Goal: Information Seeking & Learning: Learn about a topic

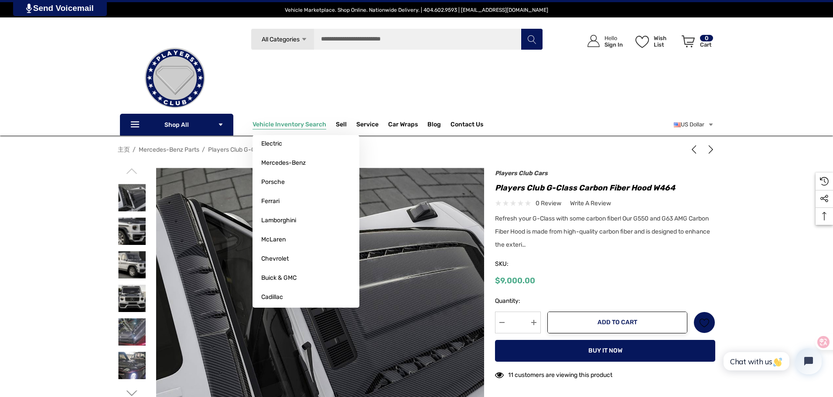
click at [285, 123] on span "Vehicle Inventory Search" at bounding box center [290, 126] width 74 height 10
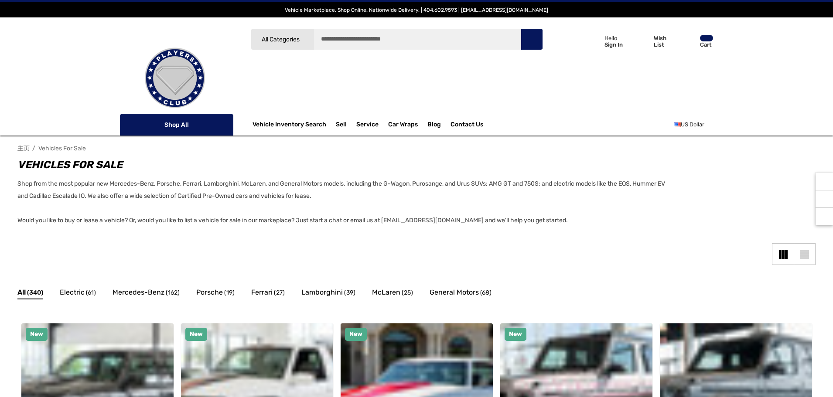
click at [122, 152] on nav "主页 Vehicles For Sale" at bounding box center [416, 148] width 798 height 15
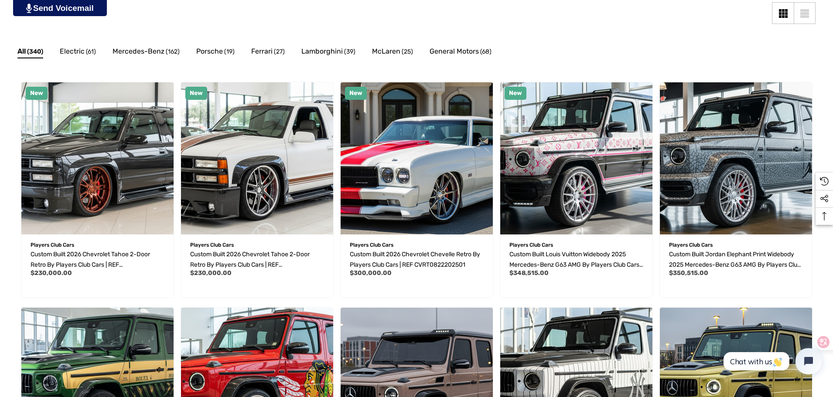
scroll to position [262, 0]
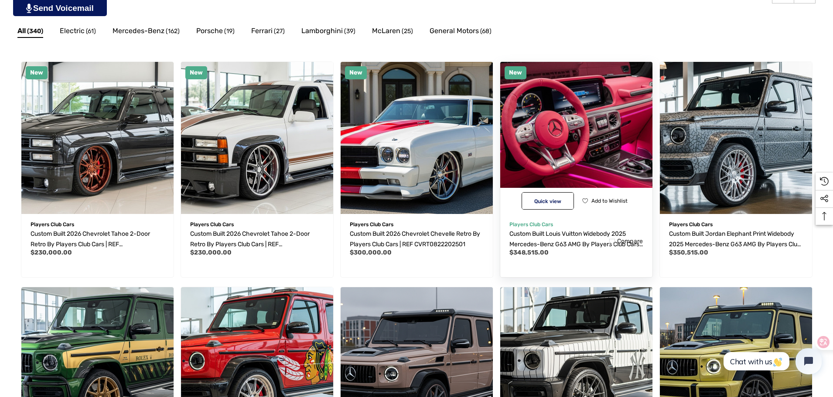
click at [583, 123] on img "Custom Built Louis Vuitton Widebody 2025 Mercedes-Benz G63 AMG by Players Club …" at bounding box center [576, 138] width 168 height 168
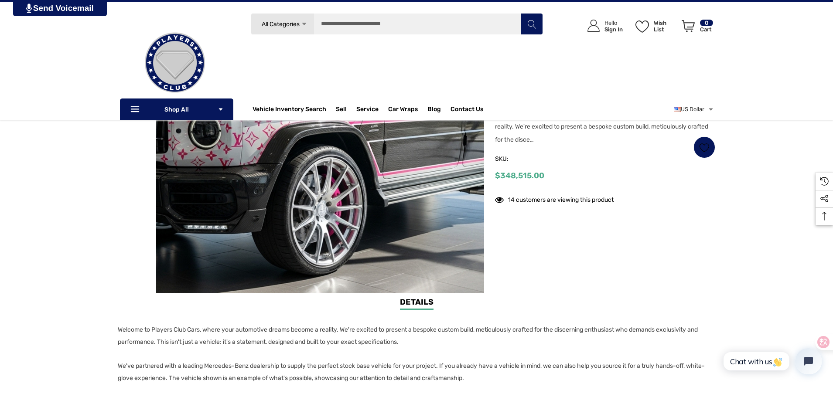
scroll to position [87, 0]
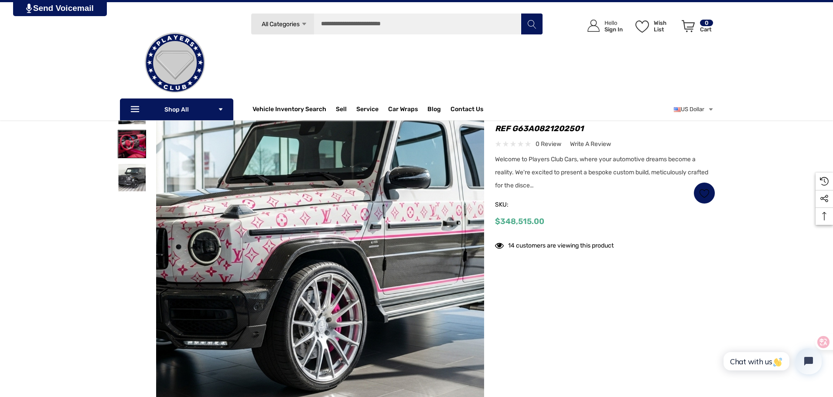
click at [123, 141] on img at bounding box center [131, 143] width 27 height 27
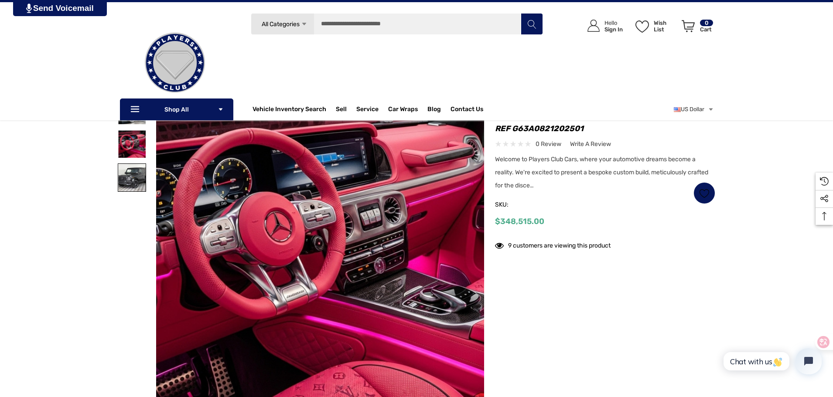
click at [134, 177] on img at bounding box center [131, 177] width 27 height 27
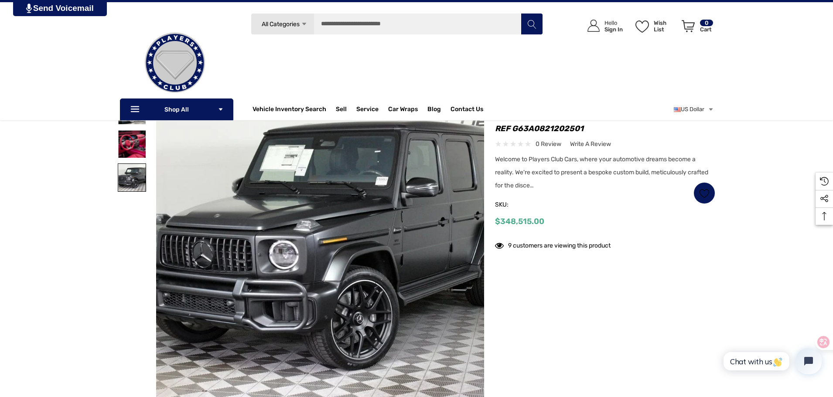
click at [135, 185] on img at bounding box center [131, 177] width 27 height 27
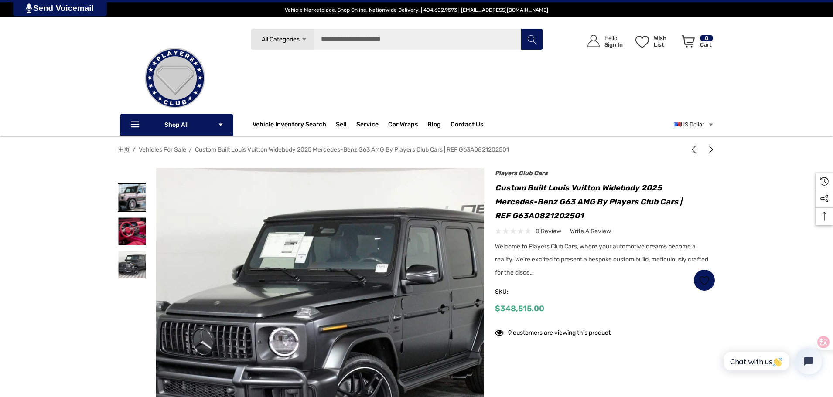
click at [130, 197] on img at bounding box center [131, 197] width 27 height 27
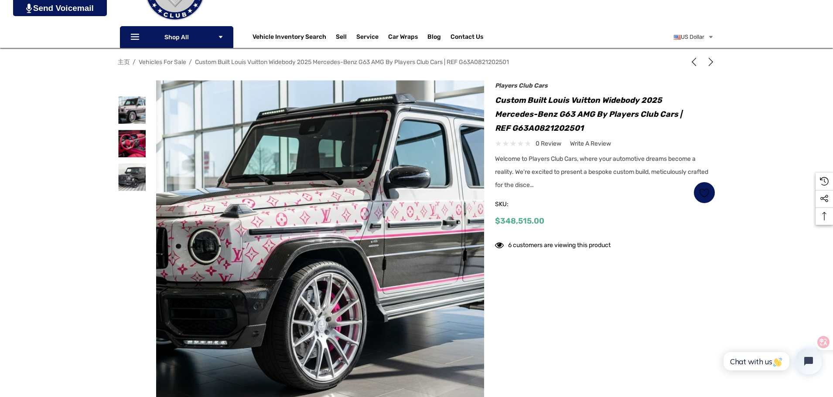
scroll to position [131, 0]
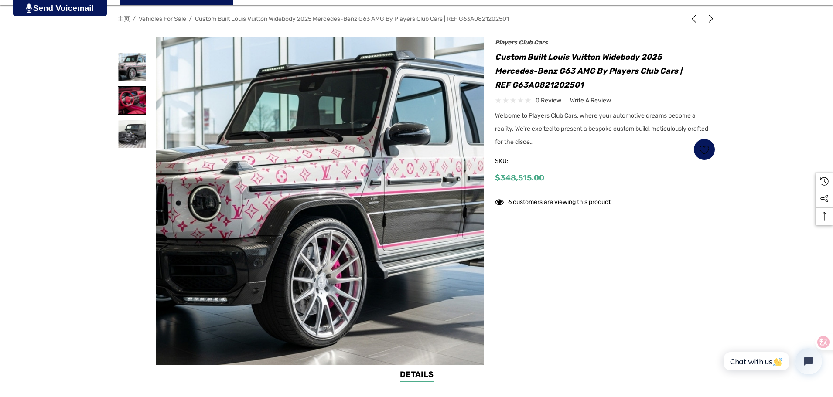
click at [124, 101] on img at bounding box center [131, 100] width 27 height 27
